Goal: Task Accomplishment & Management: Complete application form

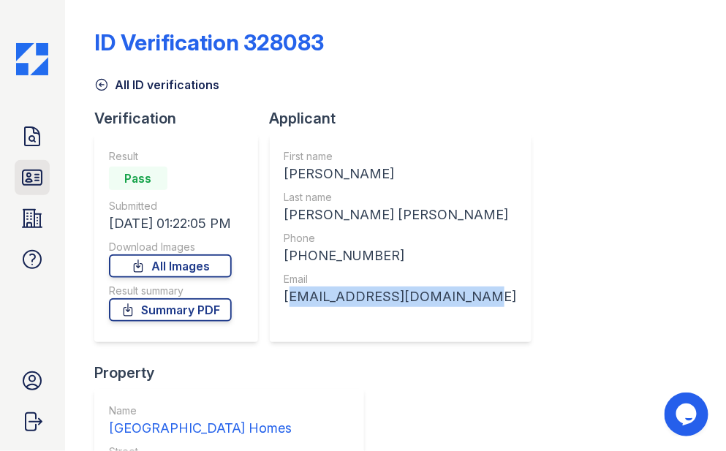
click at [23, 177] on icon at bounding box center [32, 177] width 19 height 15
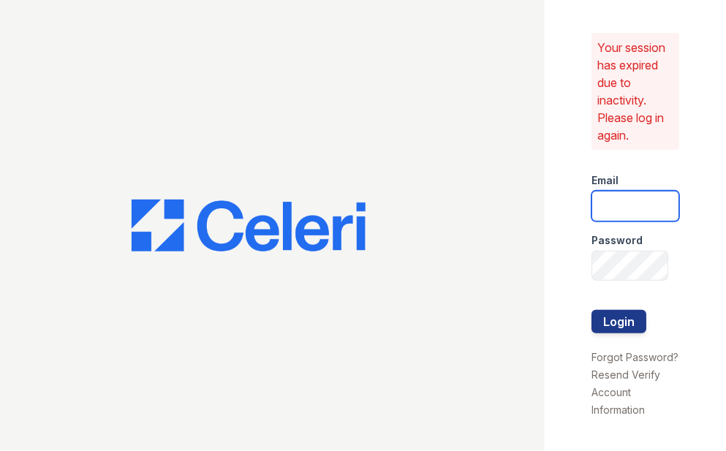
type input "[EMAIL_ADDRESS][DOMAIN_NAME]"
click at [611, 315] on button "Login" at bounding box center [619, 321] width 55 height 23
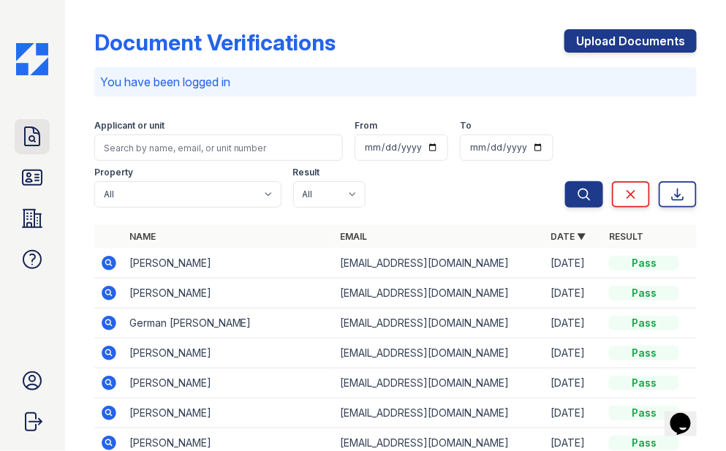
click at [27, 139] on icon at bounding box center [31, 136] width 23 height 23
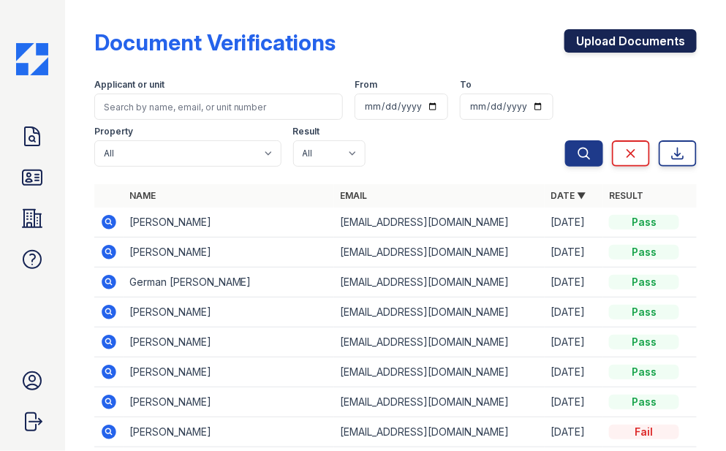
click at [616, 47] on link "Upload Documents" at bounding box center [631, 40] width 132 height 23
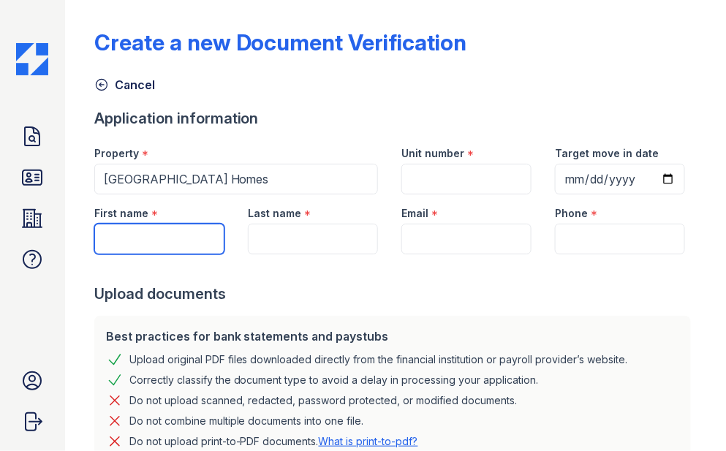
click at [173, 237] on input "First name" at bounding box center [159, 239] width 130 height 31
click at [136, 241] on input "First name" at bounding box center [159, 239] width 130 height 31
type input "[PERSON_NAME]"
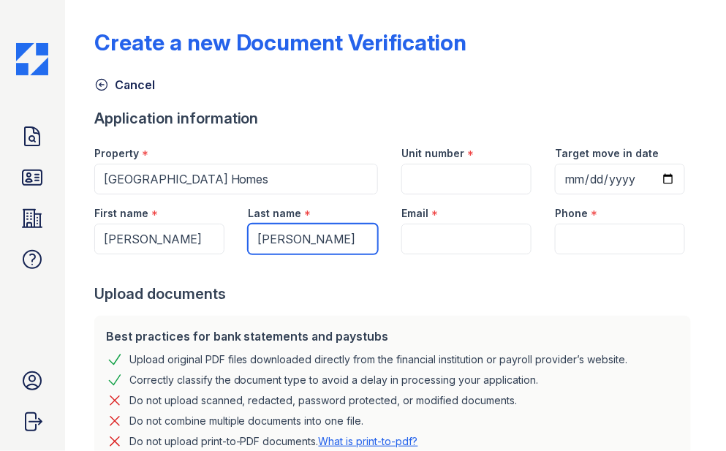
type input "[PERSON_NAME]"
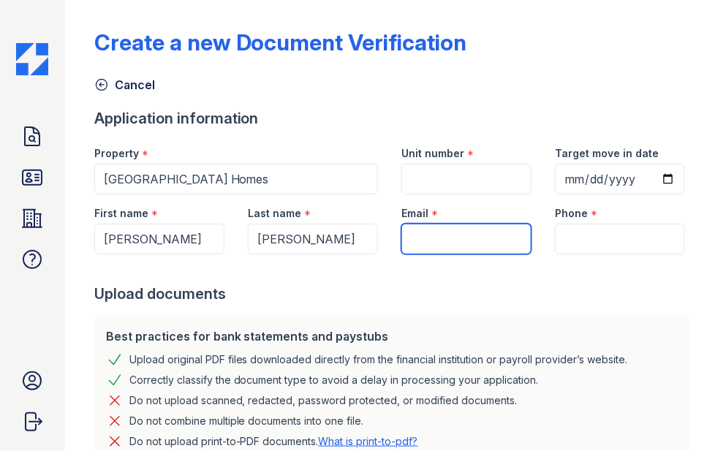
click at [431, 241] on input "Email" at bounding box center [466, 239] width 130 height 31
click at [448, 225] on input "Email" at bounding box center [466, 239] width 130 height 31
paste input "[PERSON_NAME][EMAIL_ADDRESS][DOMAIN_NAME]"
type input "[PERSON_NAME][EMAIL_ADDRESS][DOMAIN_NAME]"
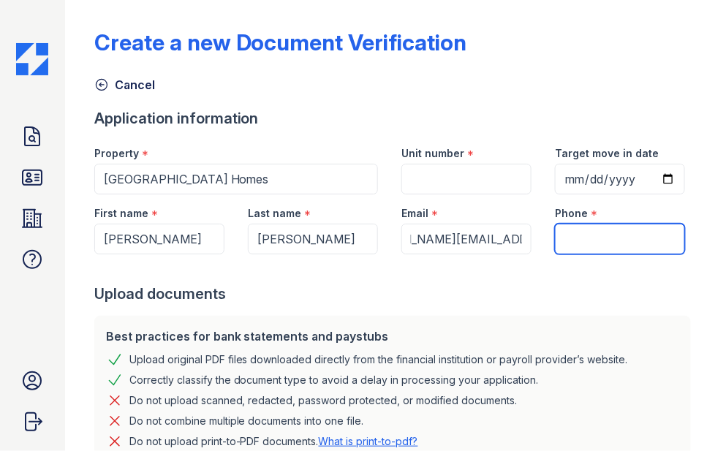
scroll to position [0, 0]
click at [566, 241] on input "Phone" at bounding box center [620, 239] width 130 height 31
click at [573, 241] on input "Phone" at bounding box center [620, 239] width 130 height 31
paste input "[PHONE_NUMBER]"
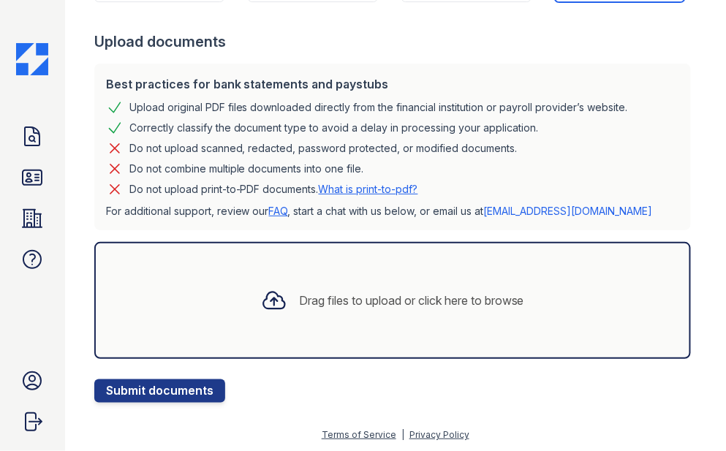
type input "[PHONE_NUMBER]"
click at [300, 295] on div "Drag files to upload or click here to browse" at bounding box center [411, 301] width 225 height 18
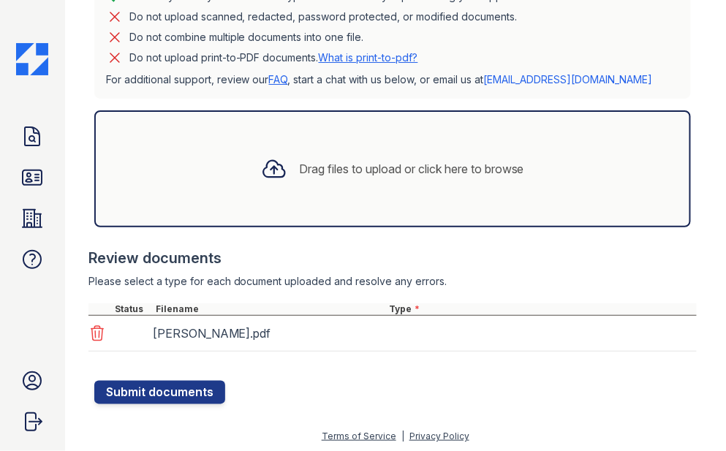
scroll to position [385, 0]
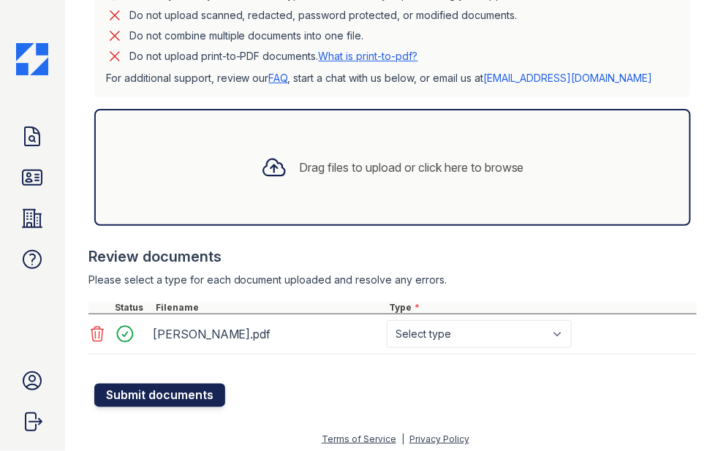
click at [168, 391] on button "Submit documents" at bounding box center [159, 395] width 131 height 23
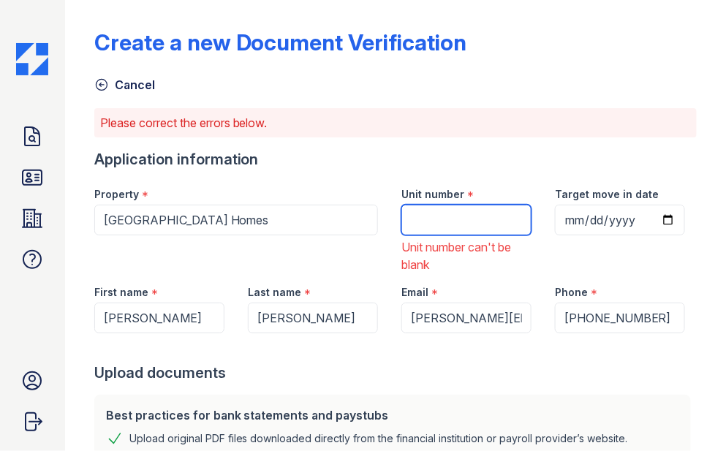
click at [416, 225] on input "Unit number" at bounding box center [466, 220] width 130 height 31
type input "310"
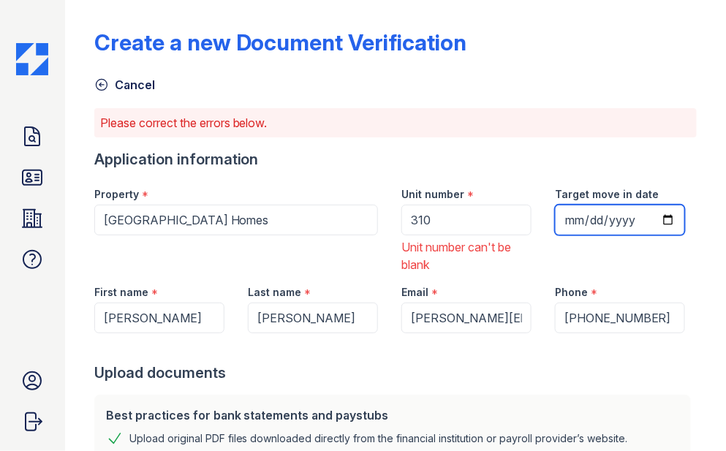
click at [614, 216] on input "Target move in date" at bounding box center [620, 220] width 130 height 31
click at [581, 218] on input "Target move in date" at bounding box center [620, 220] width 130 height 31
click at [570, 218] on input "Target move in date" at bounding box center [620, 220] width 130 height 31
type input "2025-11-01"
click at [579, 238] on div "Target move in date 2025-11-01" at bounding box center [620, 225] width 154 height 98
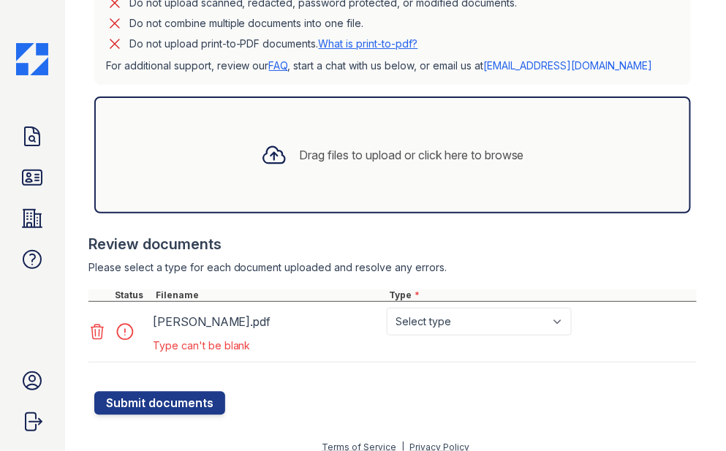
scroll to position [489, 0]
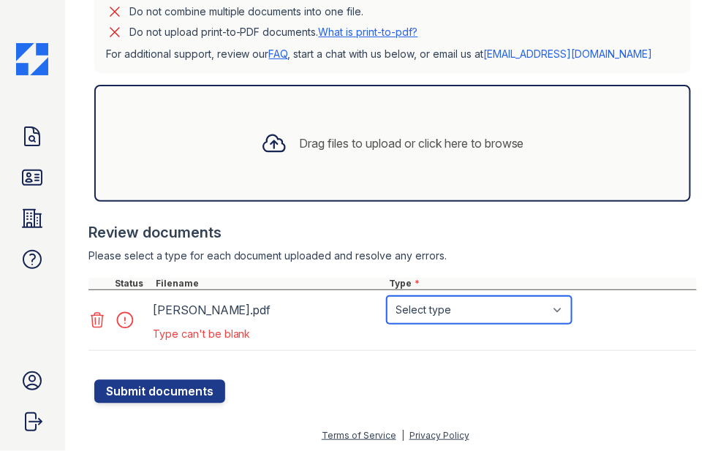
click at [447, 315] on select "Select type Paystub Bank Statement Offer Letter Tax Documents Benefit Award Let…" at bounding box center [479, 310] width 185 height 28
select select "other"
click at [387, 296] on select "Select type Paystub Bank Statement Offer Letter Tax Documents Benefit Award Let…" at bounding box center [479, 310] width 185 height 28
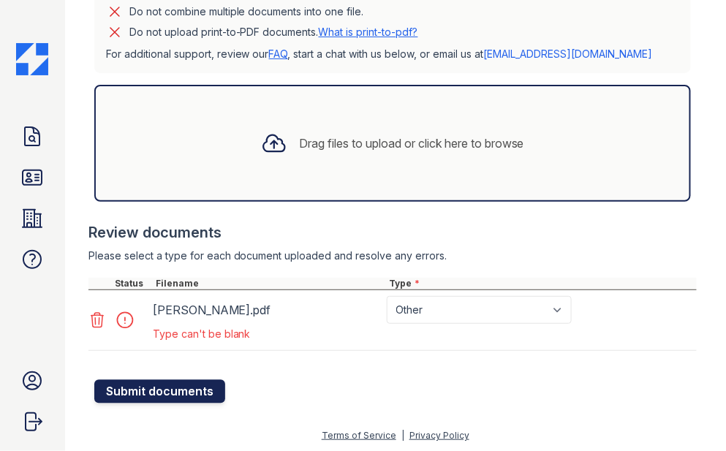
click at [189, 394] on button "Submit documents" at bounding box center [159, 391] width 131 height 23
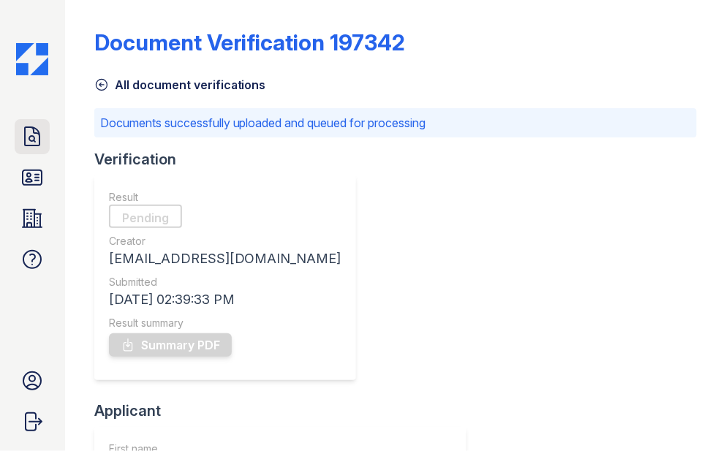
click at [37, 142] on icon at bounding box center [31, 136] width 23 height 23
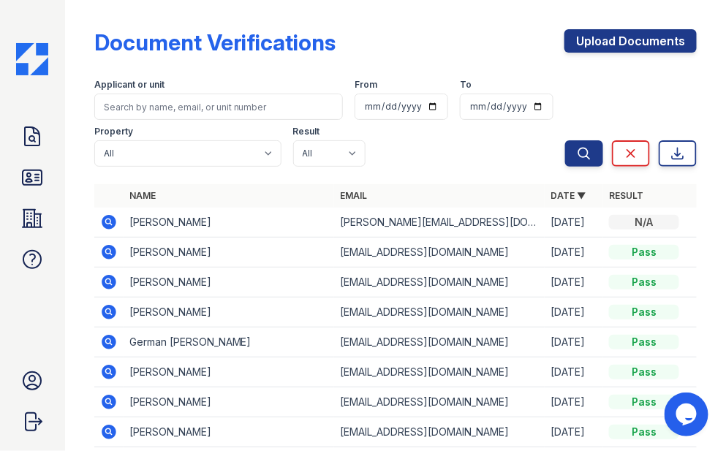
click at [282, 186] on th "Name" at bounding box center [229, 195] width 211 height 23
click at [23, 177] on icon at bounding box center [31, 177] width 23 height 23
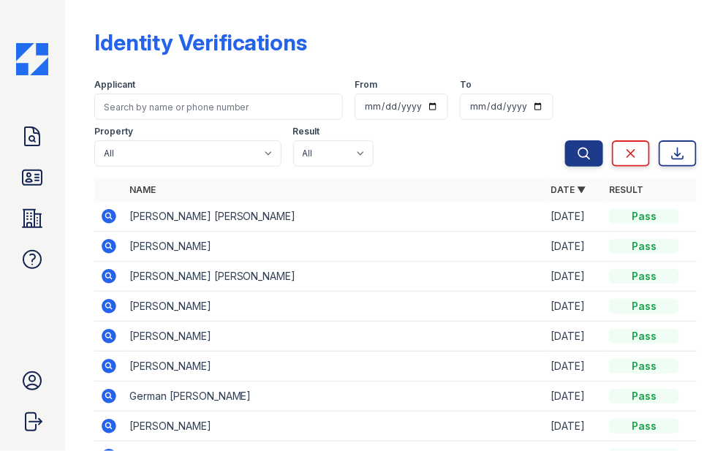
click at [468, 15] on div "Identity Verifications Filter Applicant From To Property All Prescott Park Apar…" at bounding box center [395, 300] width 603 height 588
click at [20, 185] on link "ID Verifications" at bounding box center [32, 177] width 35 height 35
click at [26, 140] on icon at bounding box center [31, 136] width 23 height 23
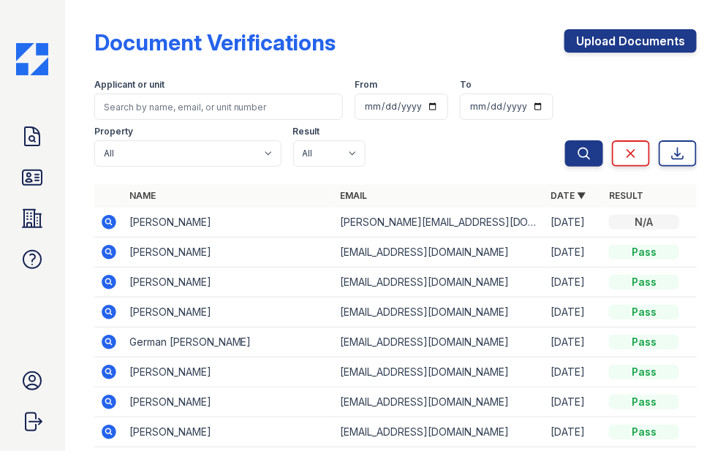
click at [109, 222] on icon at bounding box center [108, 221] width 4 height 4
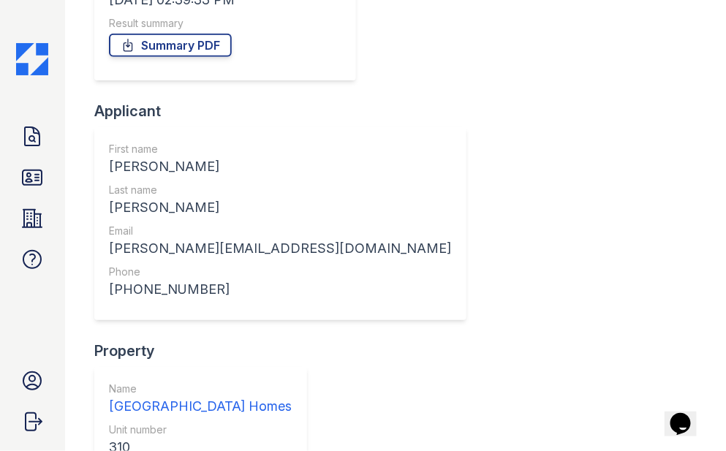
scroll to position [292, 0]
